Goal: Information Seeking & Learning: Find specific page/section

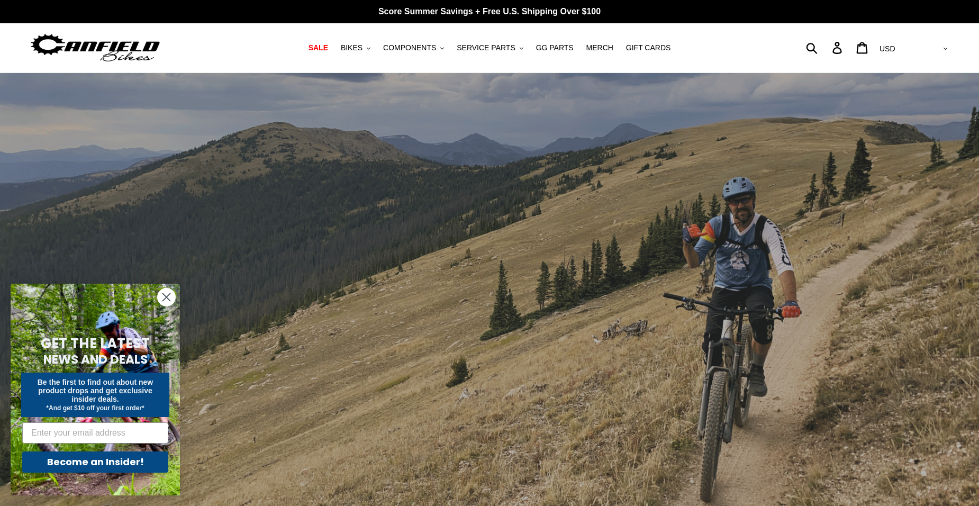
click at [171, 300] on circle "Close dialog" at bounding box center [166, 296] width 17 height 17
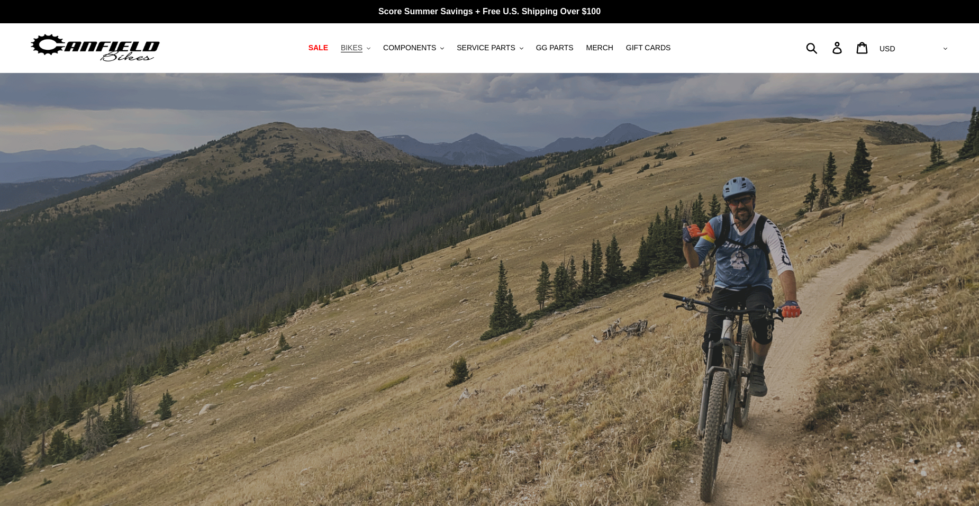
click at [374, 48] on button "BIKES .cls-1{fill:#231f20}" at bounding box center [355, 48] width 40 height 14
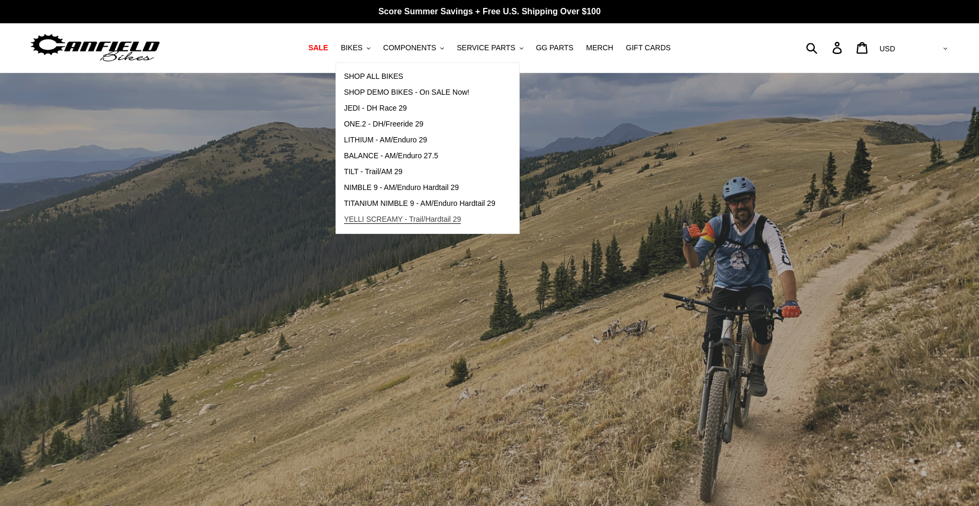
click at [388, 217] on span "YELLI SCREAMY - Trail/Hardtail 29" at bounding box center [402, 219] width 117 height 9
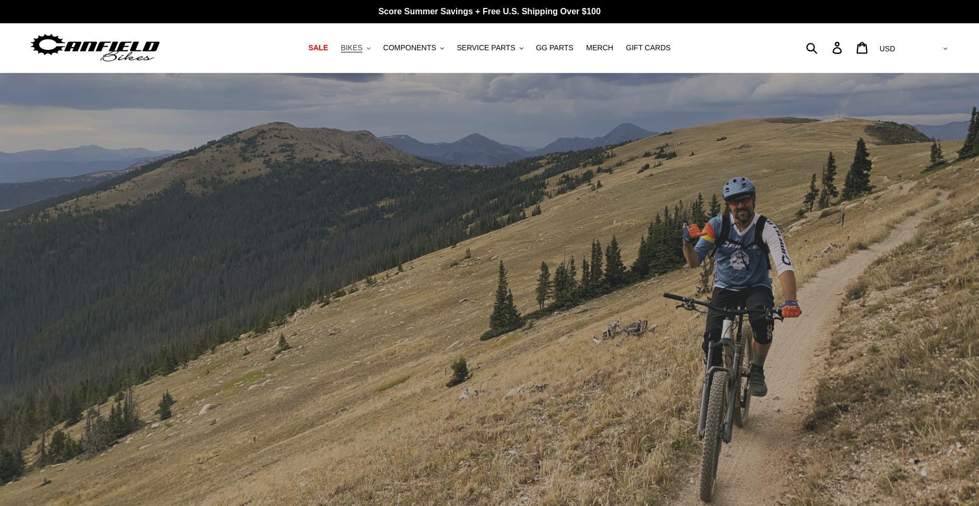
click at [370, 47] on icon ".cls-1{fill:#231f20}" at bounding box center [369, 49] width 4 height 4
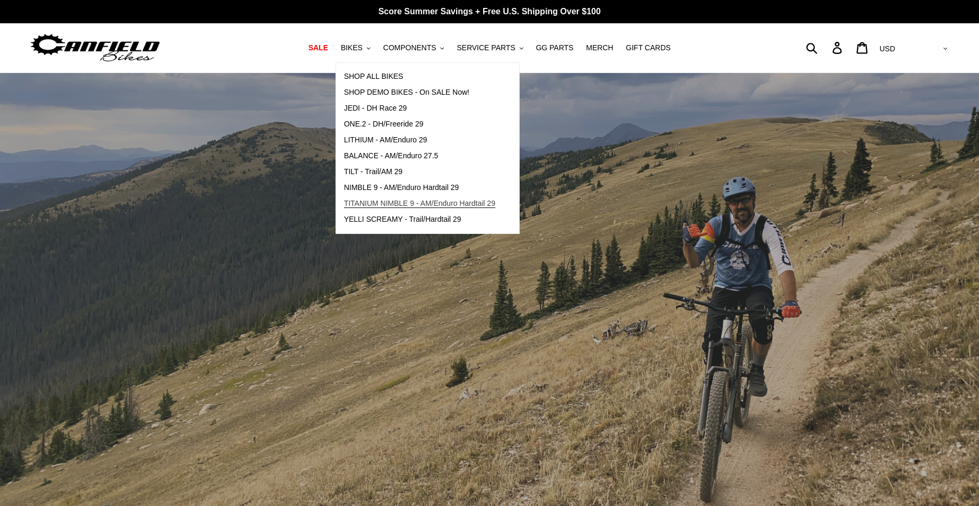
click at [386, 199] on span "TITANIUM NIMBLE 9 - AM/Enduro Hardtail 29" at bounding box center [419, 203] width 151 height 9
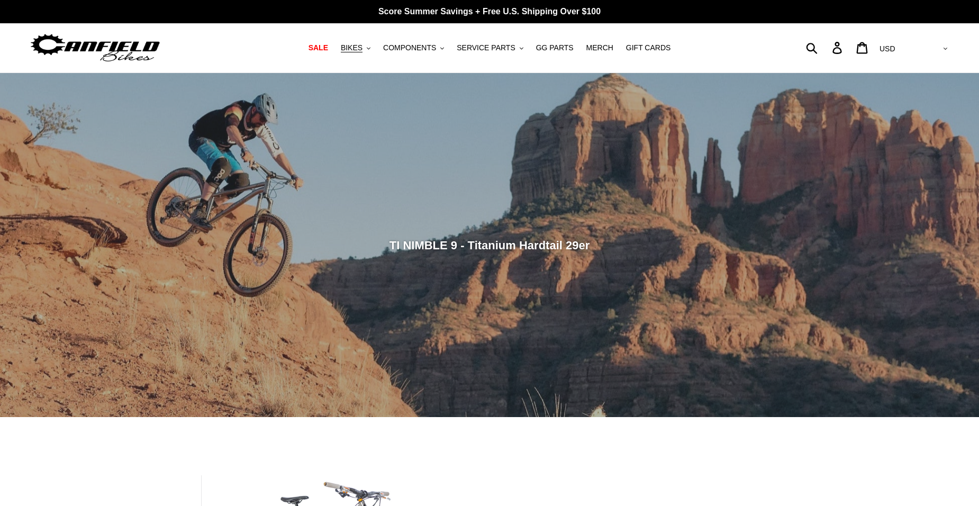
click at [848, 45] on div "Submit Search Log in Cart 0 items Currency AED AFN ALL AMD ANG AUD AWG AZN BAM …" at bounding box center [834, 47] width 230 height 23
click at [825, 45] on form "Submit" at bounding box center [818, 47] width 14 height 23
type input "udh"
click at [817, 47] on icon "submit" at bounding box center [812, 48] width 12 height 12
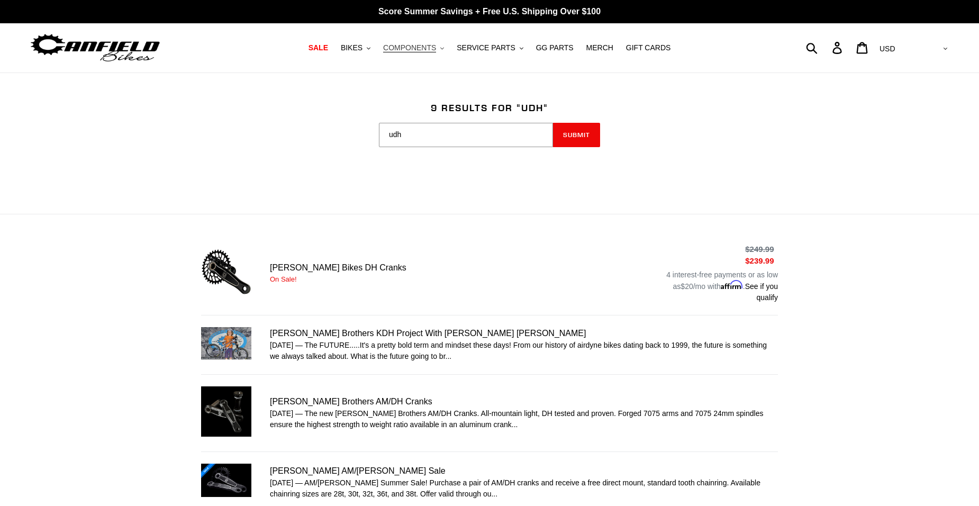
click at [433, 47] on span "COMPONENTS" at bounding box center [409, 47] width 53 height 9
